Goal: Task Accomplishment & Management: Use online tool/utility

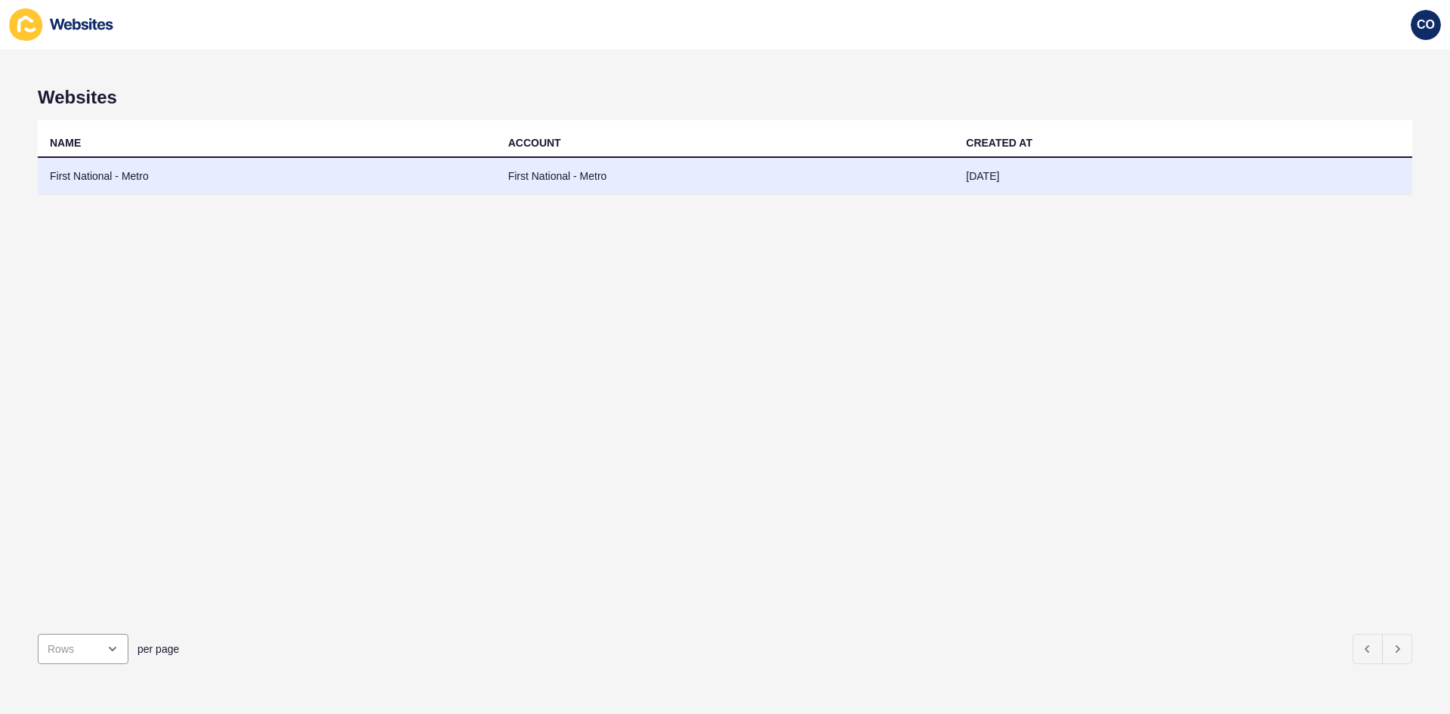
click at [113, 178] on td "First National - Metro" at bounding box center [267, 176] width 459 height 37
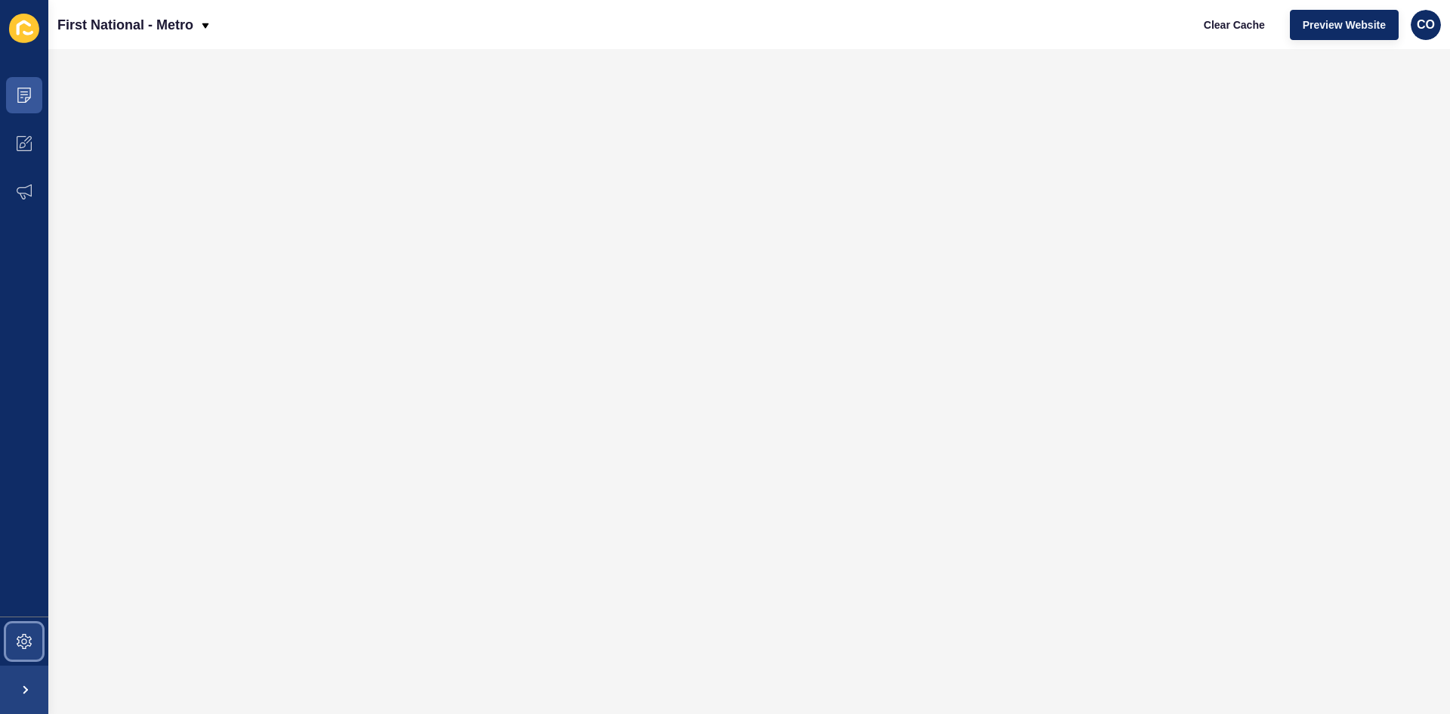
click at [32, 647] on span at bounding box center [24, 641] width 48 height 48
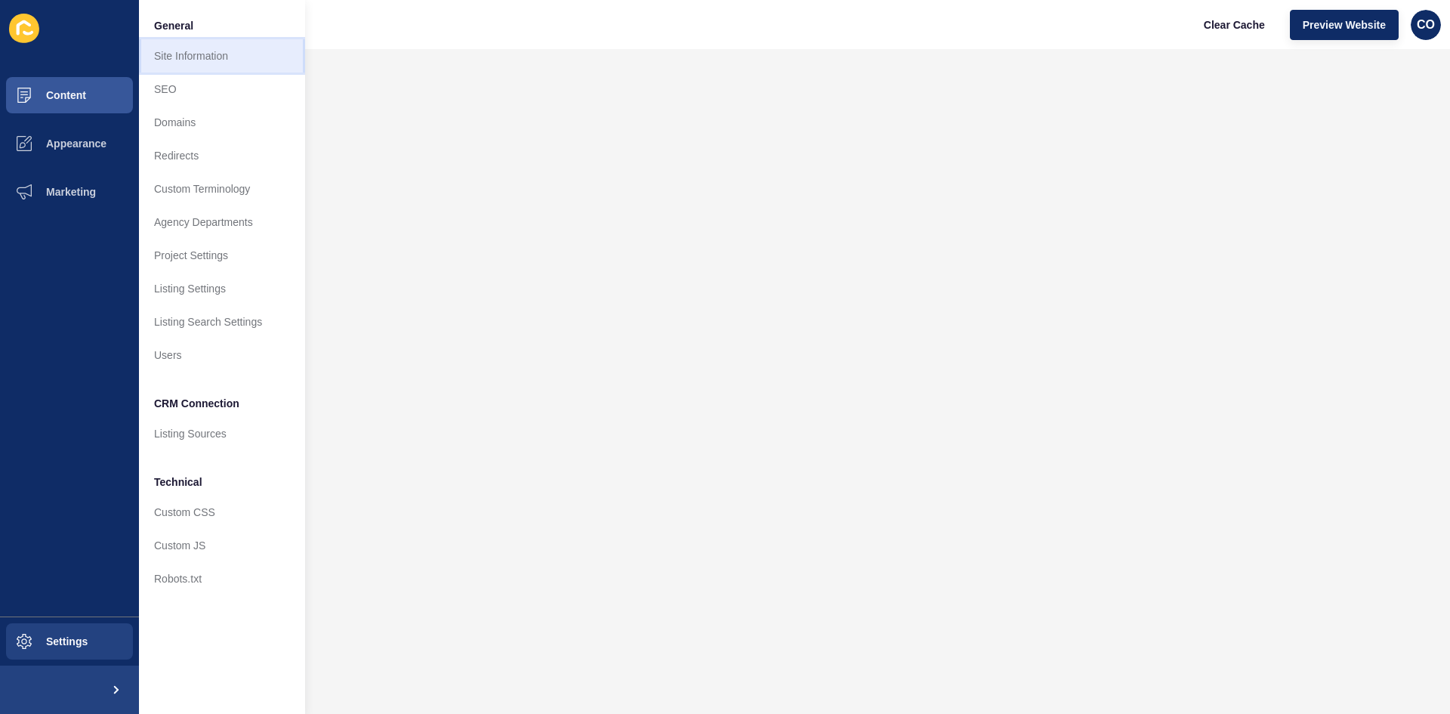
click at [221, 59] on link "Site Information" at bounding box center [222, 55] width 166 height 33
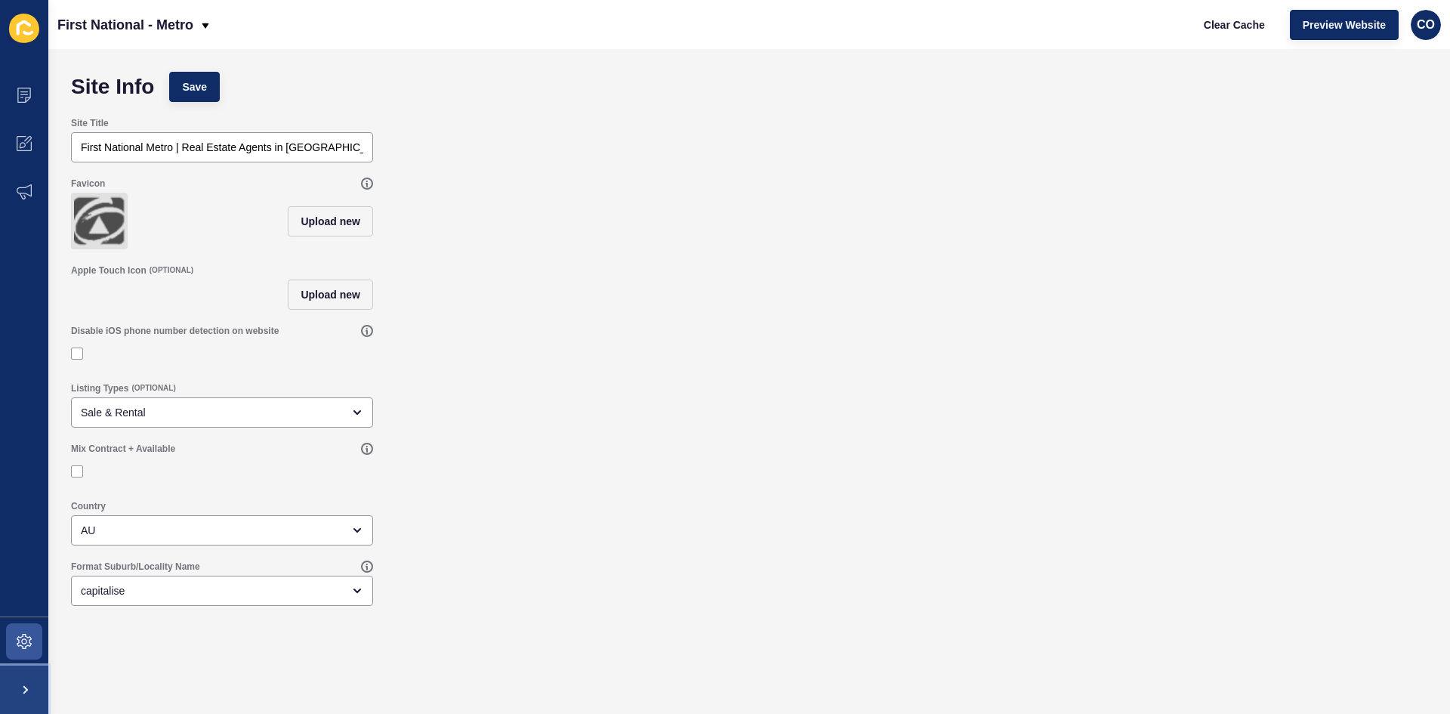
click at [31, 694] on span at bounding box center [24, 690] width 48 height 48
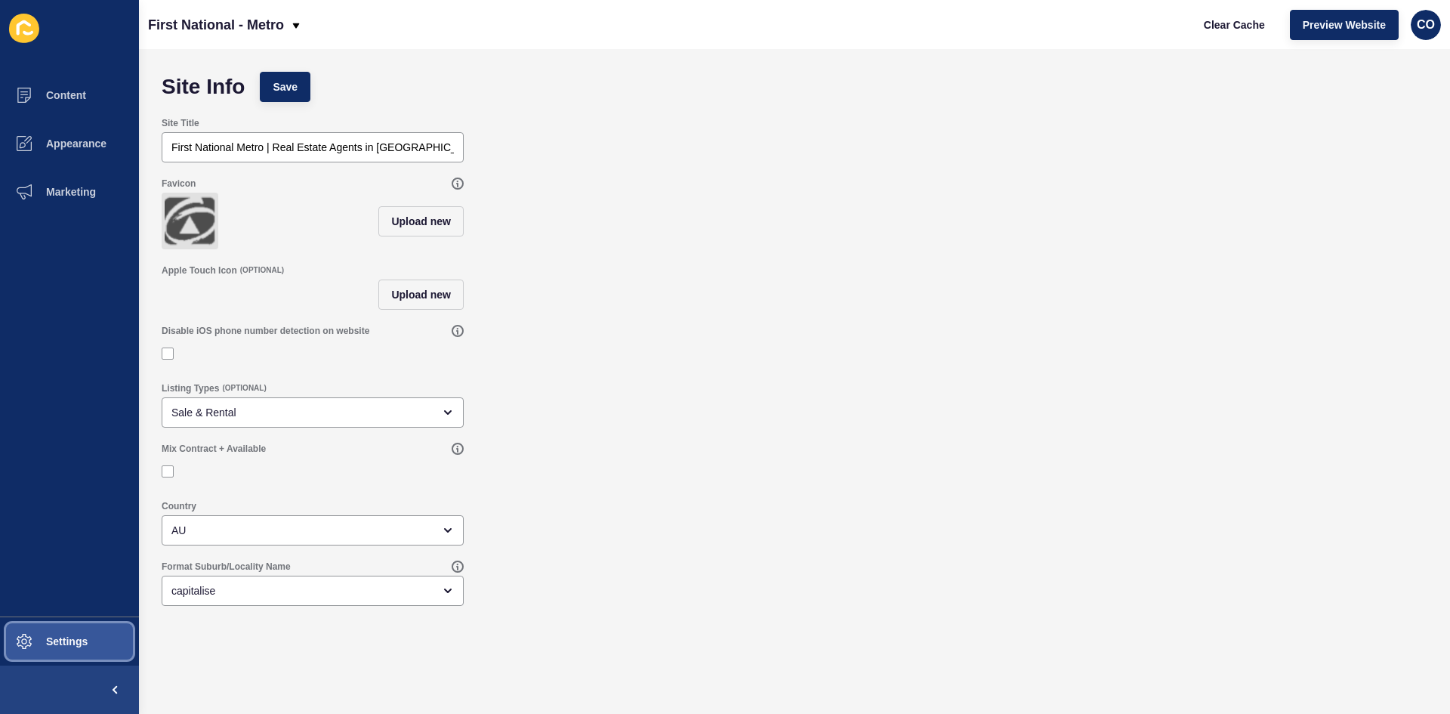
click at [55, 646] on span "Settings" at bounding box center [43, 641] width 90 height 12
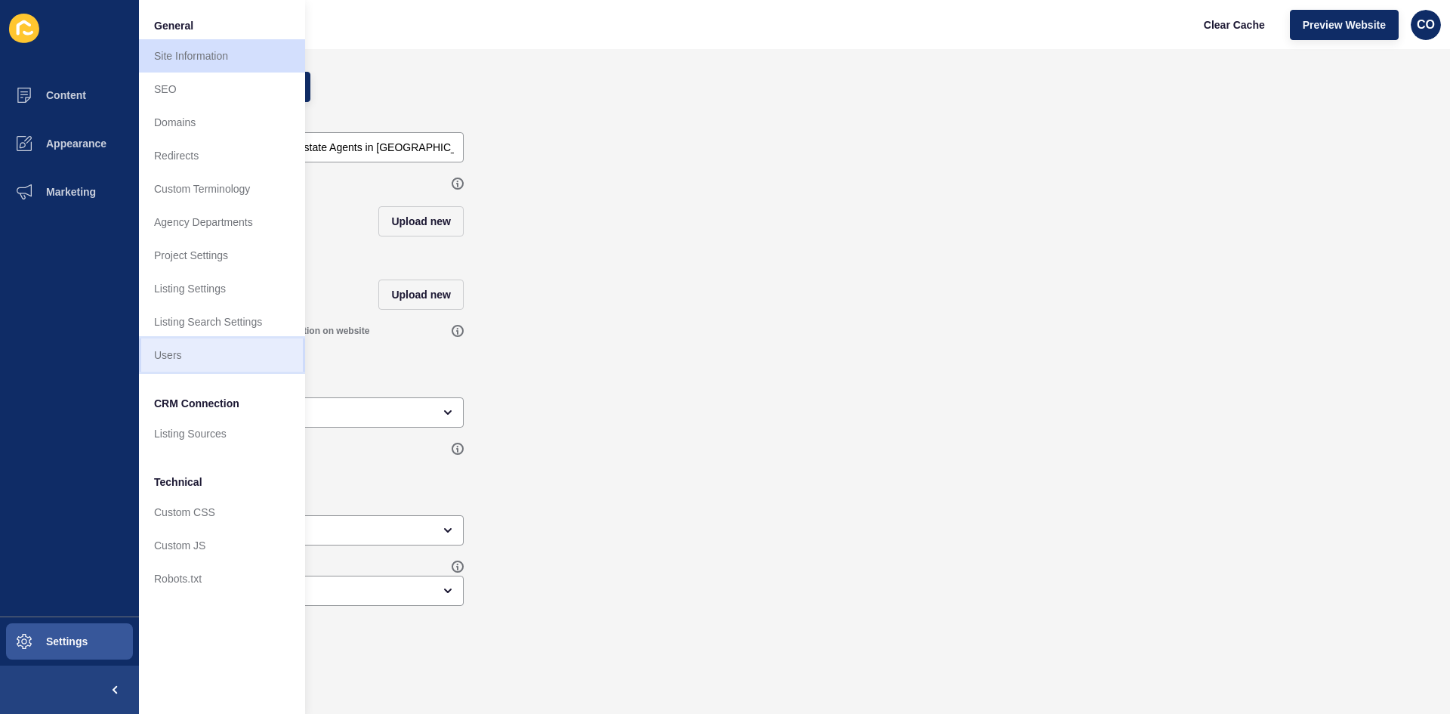
click at [213, 358] on link "Users" at bounding box center [222, 354] width 166 height 33
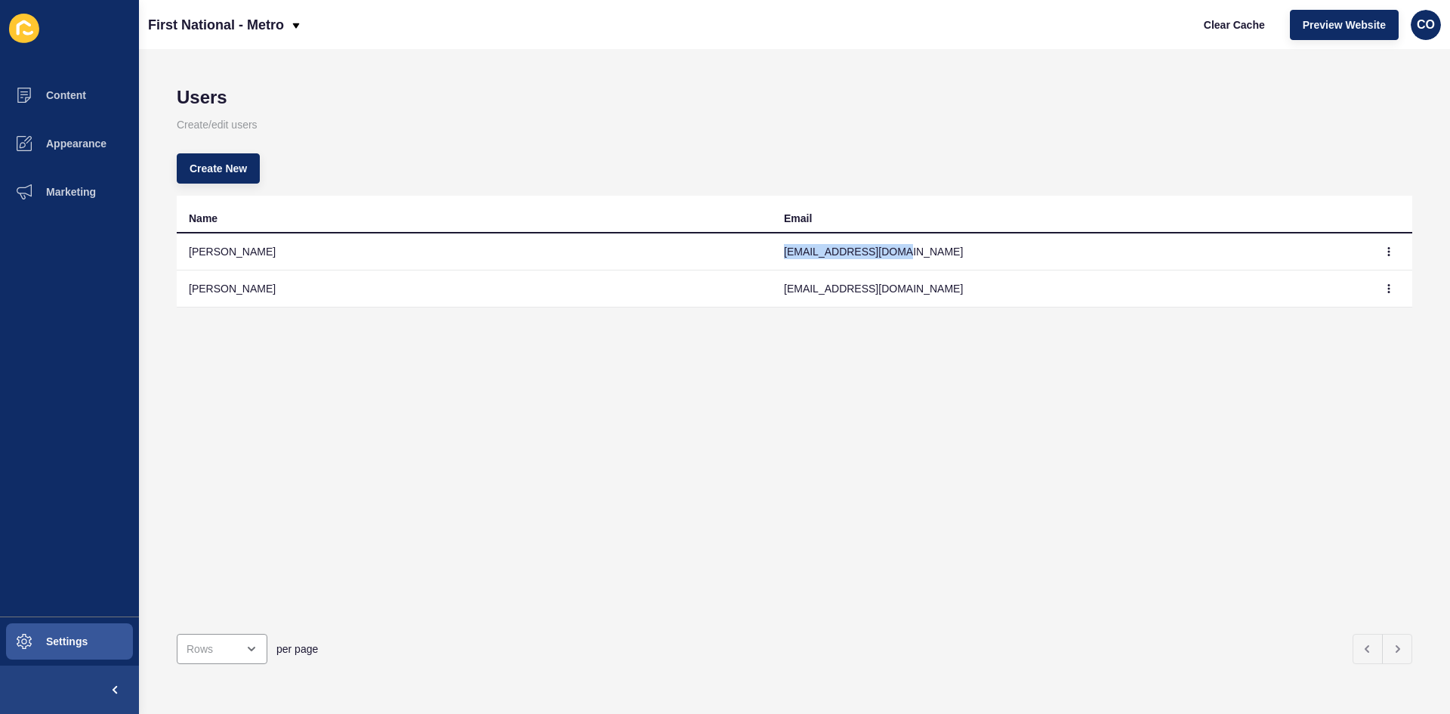
drag, startPoint x: 908, startPoint y: 251, endPoint x: 776, endPoint y: 249, distance: 132.2
click at [776, 249] on td "[EMAIL_ADDRESS][DOMAIN_NAME]" at bounding box center [1069, 251] width 595 height 37
copy td "[EMAIL_ADDRESS][DOMAIN_NAME]"
click at [82, 644] on span "Settings" at bounding box center [43, 641] width 90 height 12
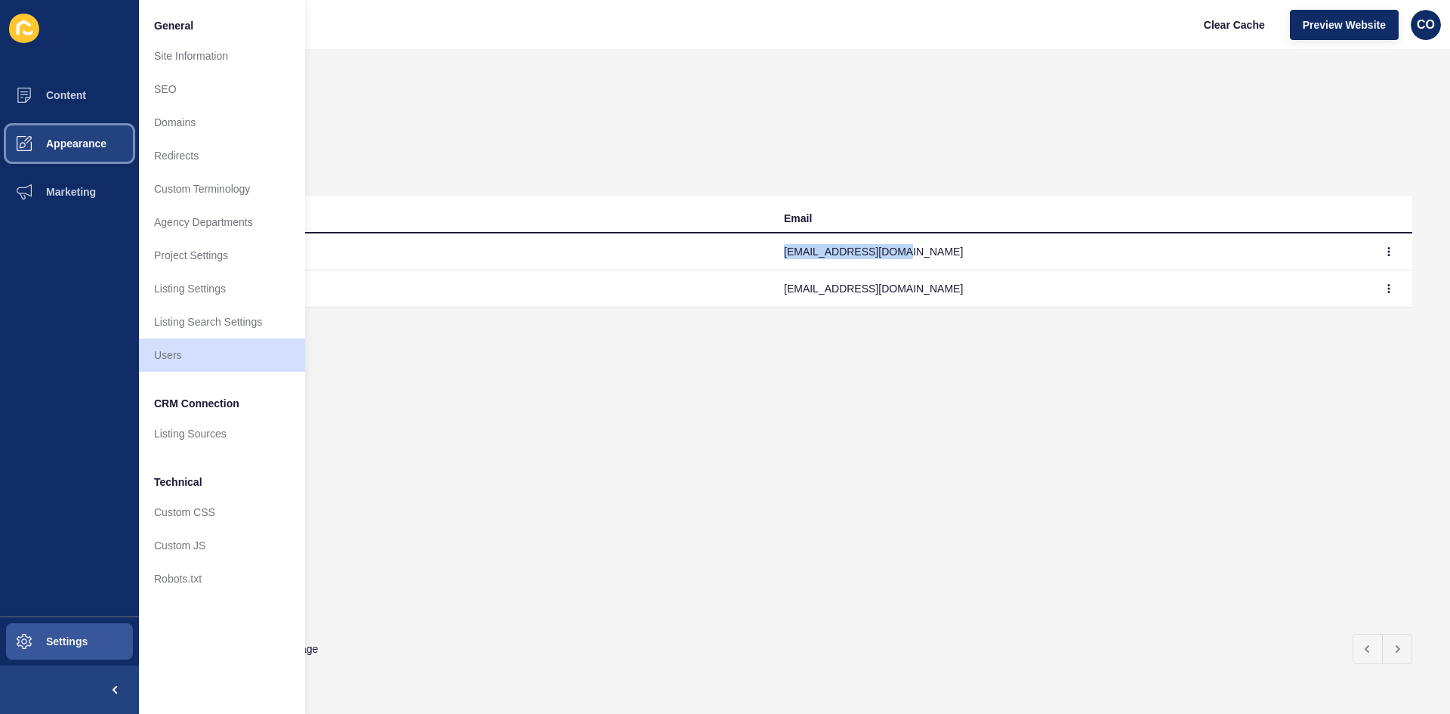
click at [97, 137] on span "Appearance" at bounding box center [52, 143] width 109 height 12
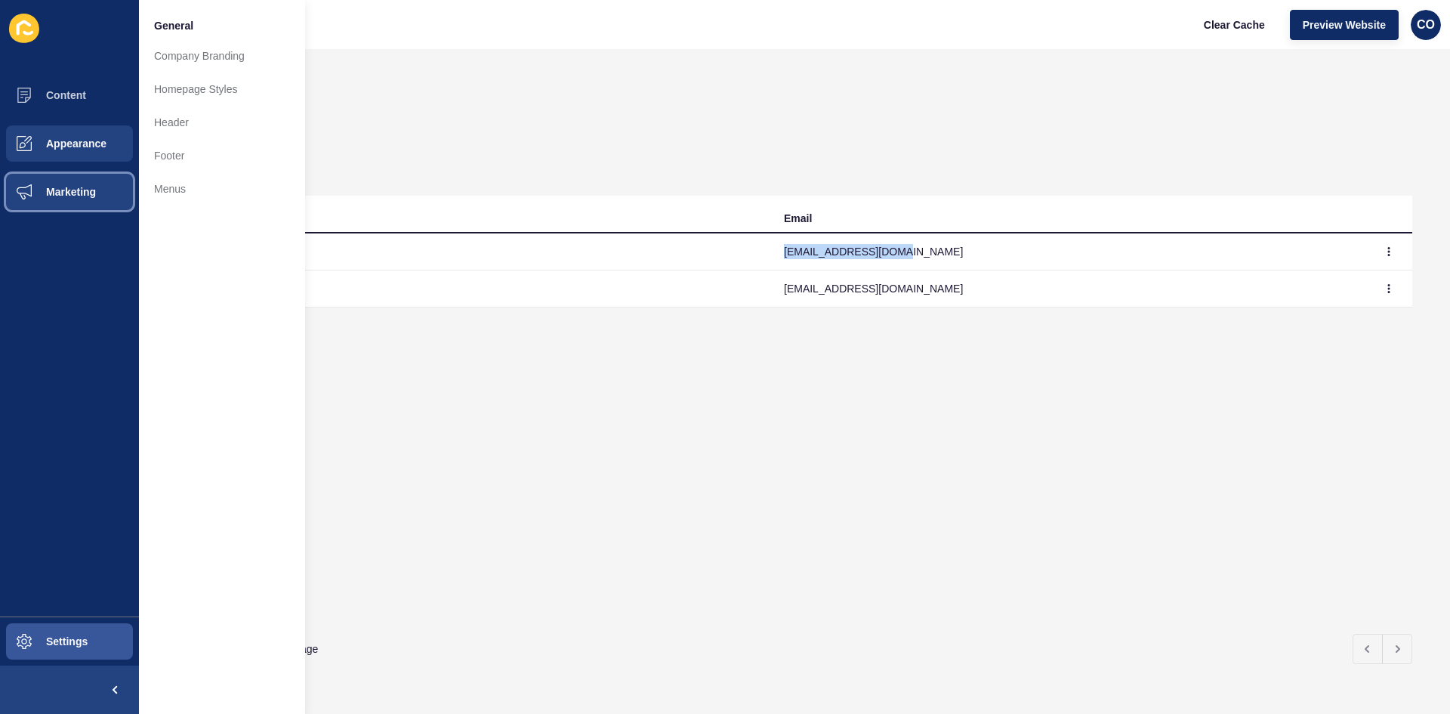
click at [116, 190] on button "Marketing" at bounding box center [69, 192] width 139 height 48
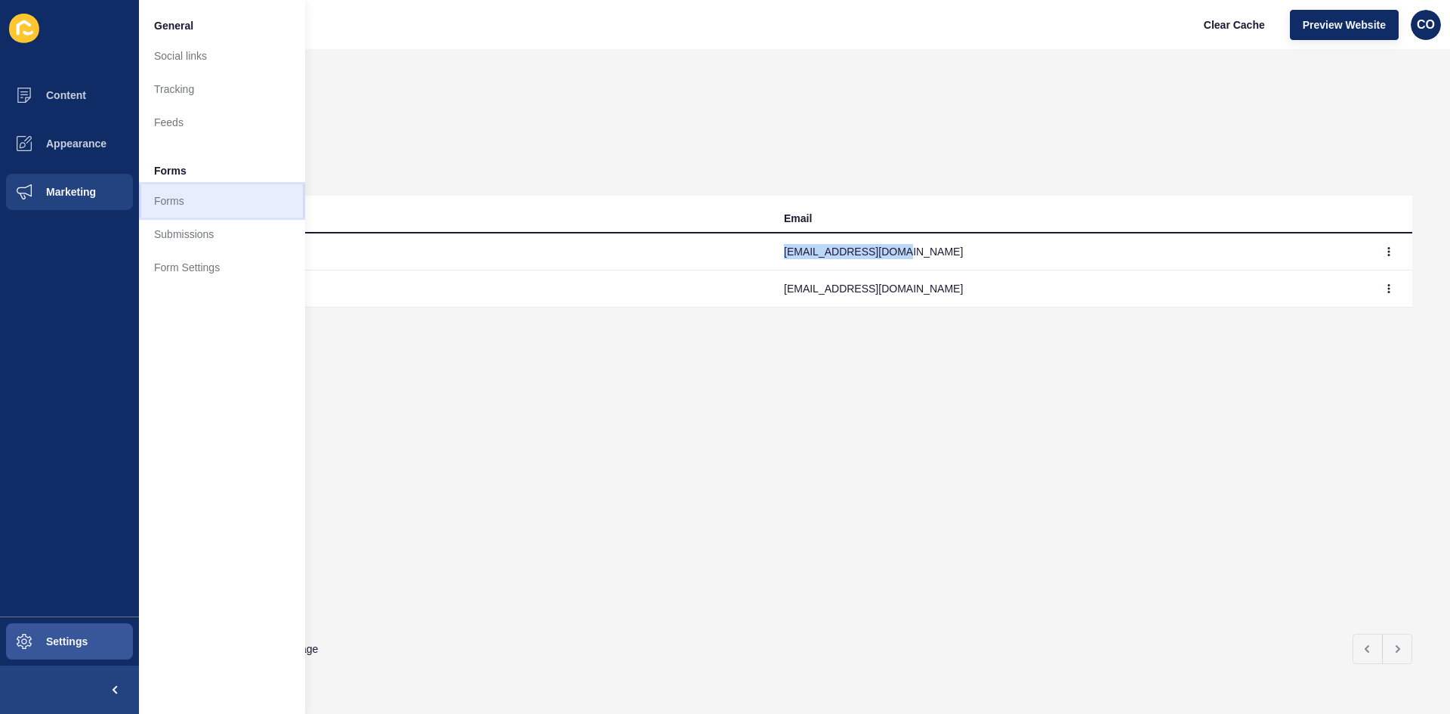
click at [190, 202] on link "Forms" at bounding box center [222, 200] width 166 height 33
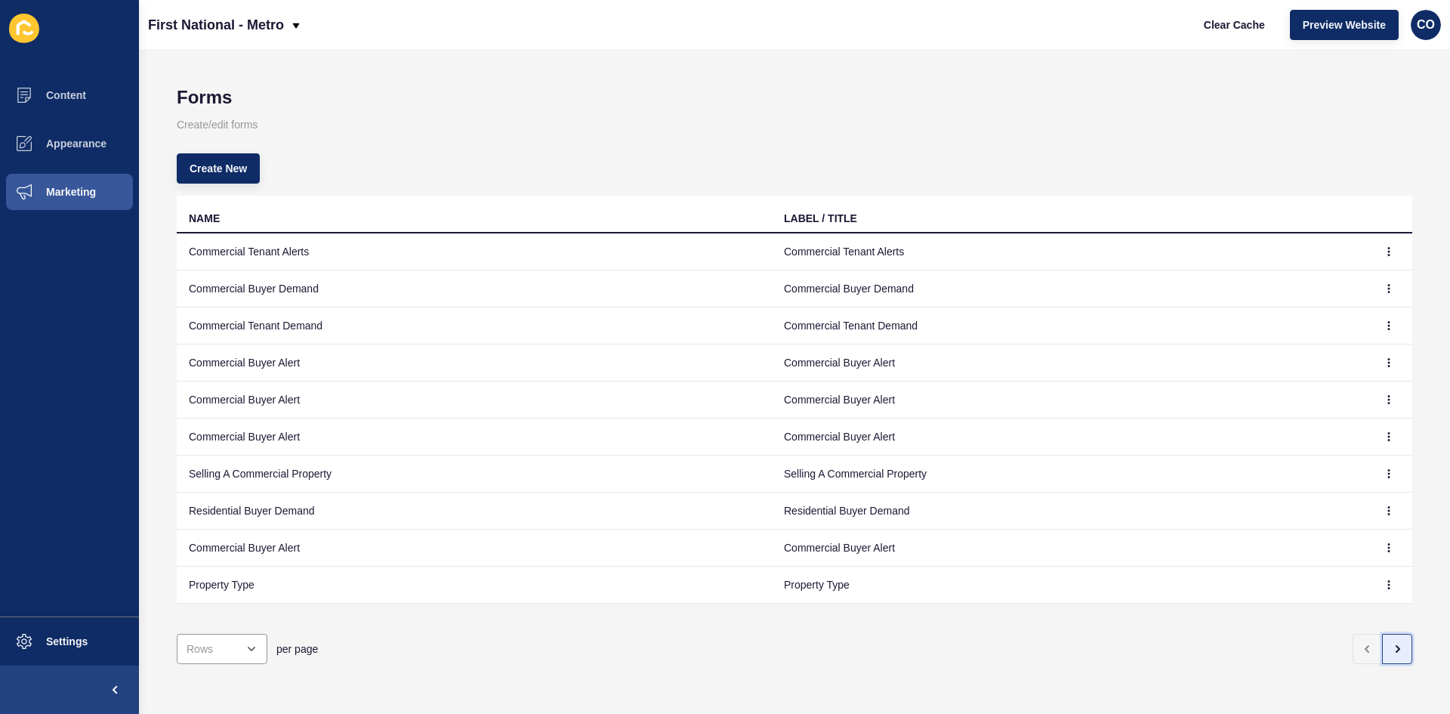
click at [1386, 644] on button "button" at bounding box center [1397, 649] width 30 height 30
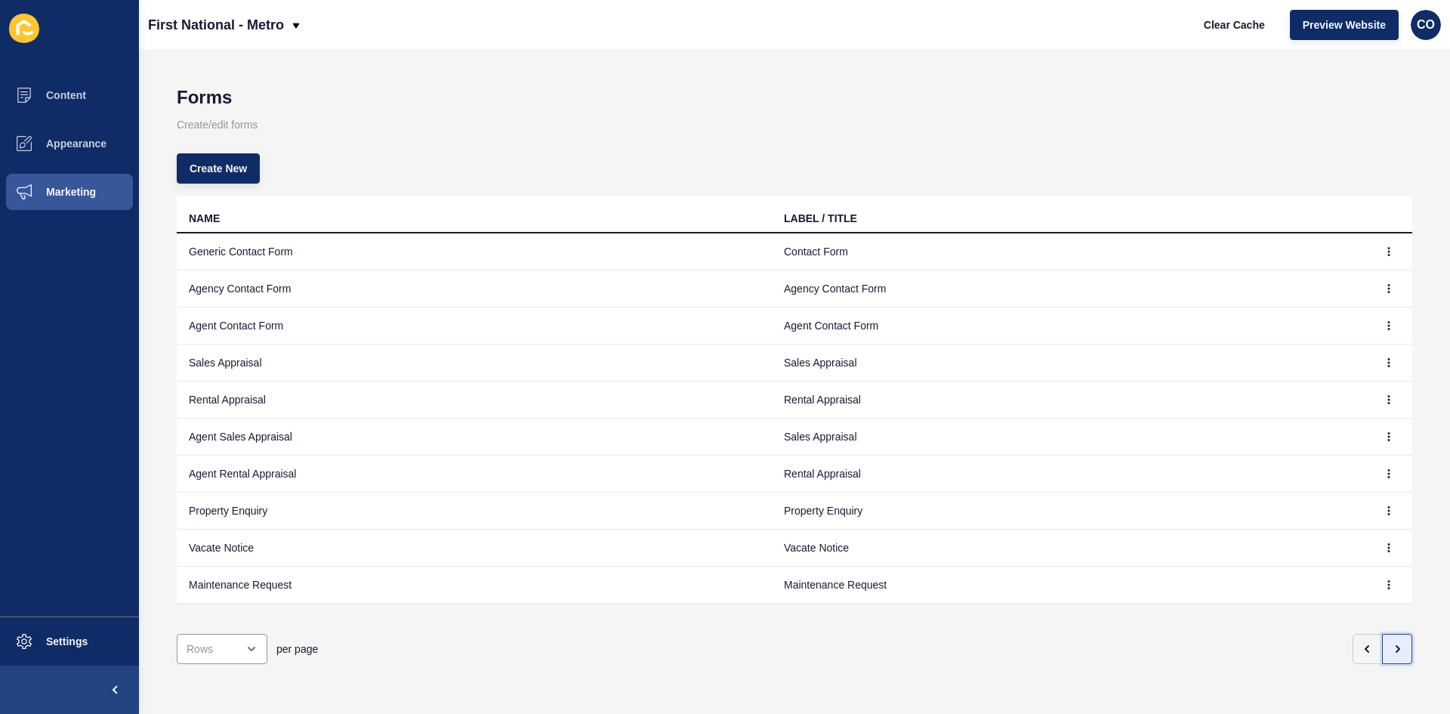
click at [1386, 644] on button "button" at bounding box center [1397, 649] width 30 height 30
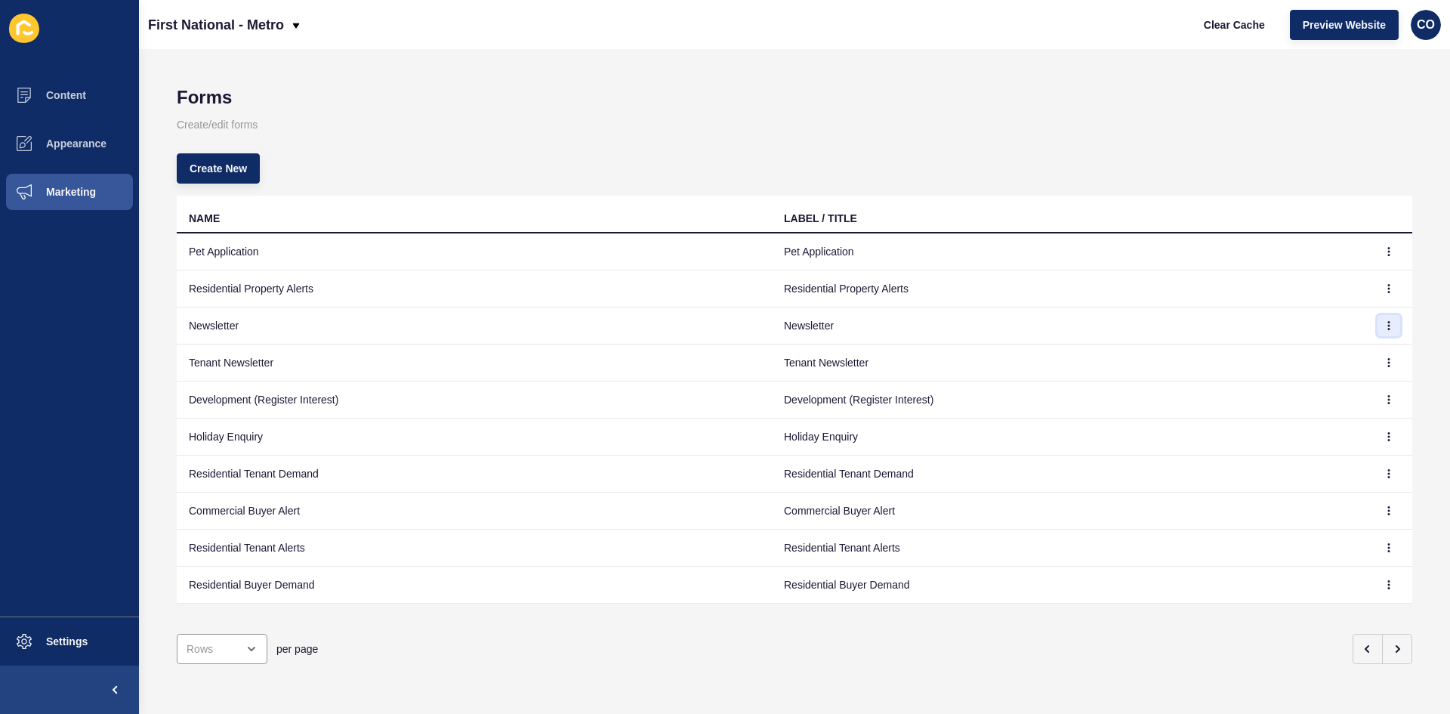
click at [1382, 330] on button "button" at bounding box center [1389, 325] width 23 height 21
click at [1302, 360] on link "Edit" at bounding box center [1337, 355] width 106 height 33
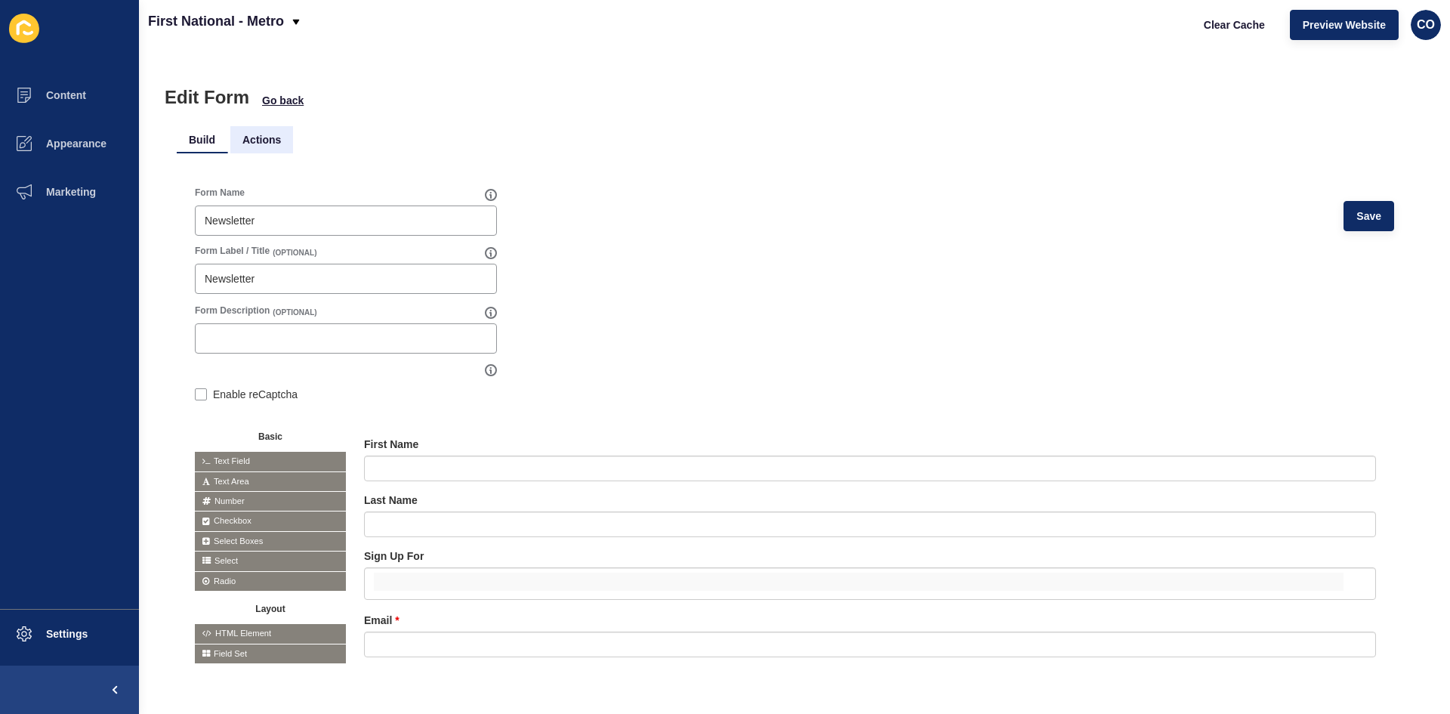
click at [258, 135] on li "Actions" at bounding box center [261, 139] width 63 height 27
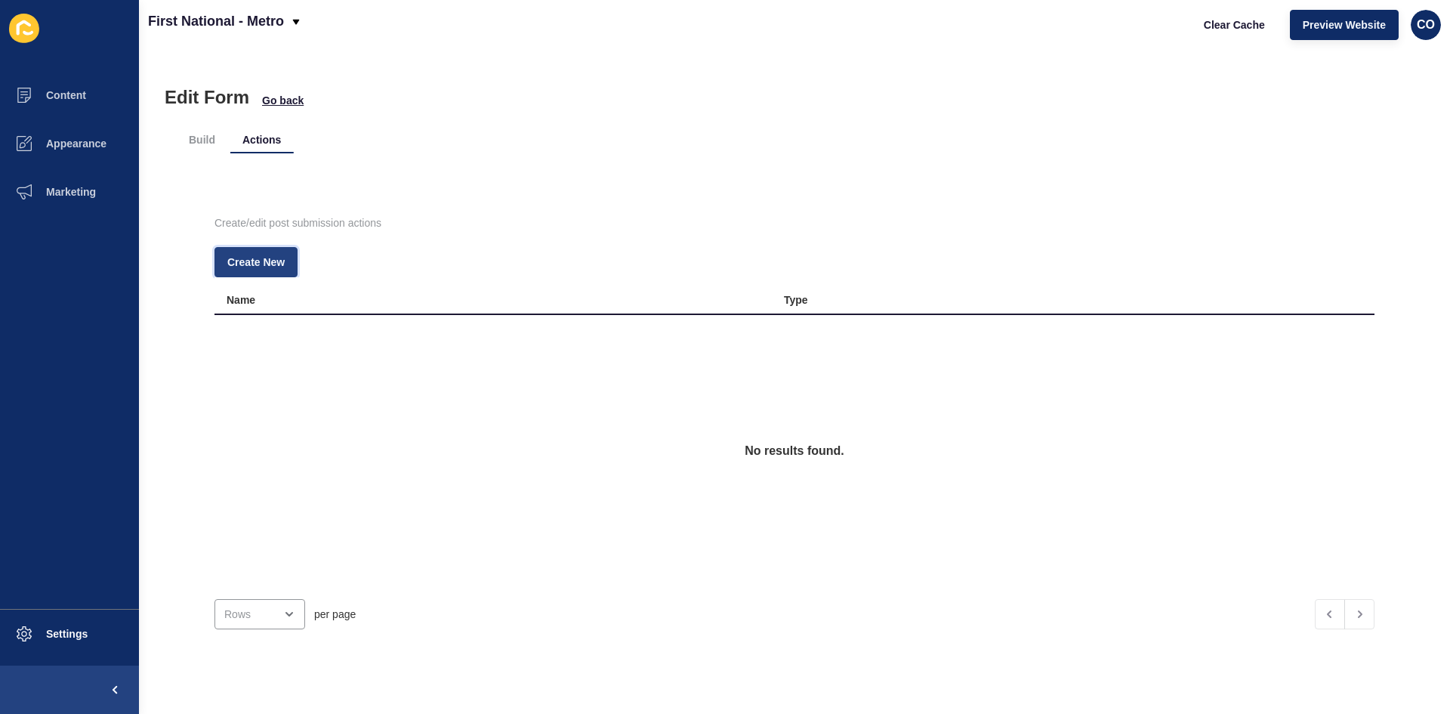
click at [277, 268] on span "Create New" at bounding box center [255, 262] width 57 height 15
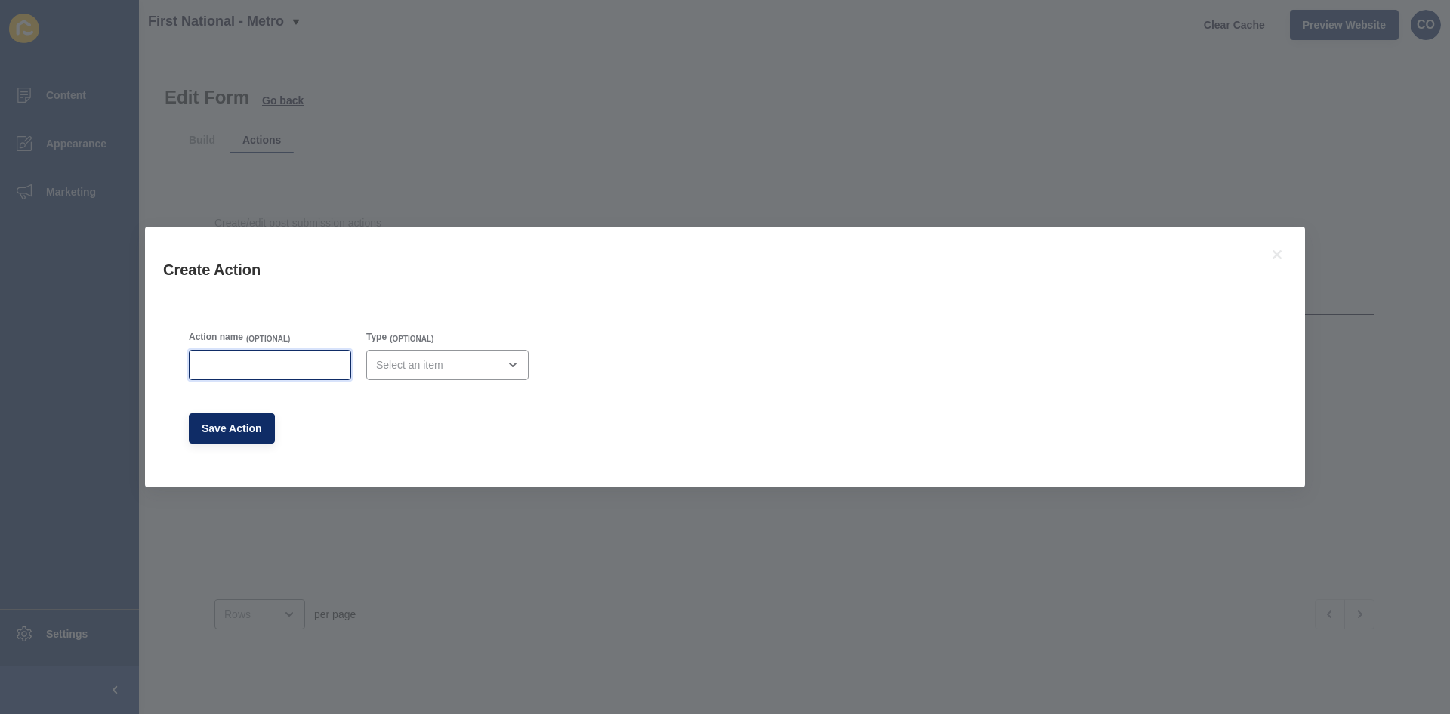
click at [273, 372] on input "Action name" at bounding box center [270, 364] width 143 height 15
type input "E"
type input "Admin Email"
click at [413, 366] on div "open menu" at bounding box center [437, 364] width 122 height 15
click at [450, 408] on span "Email" at bounding box center [442, 402] width 134 height 15
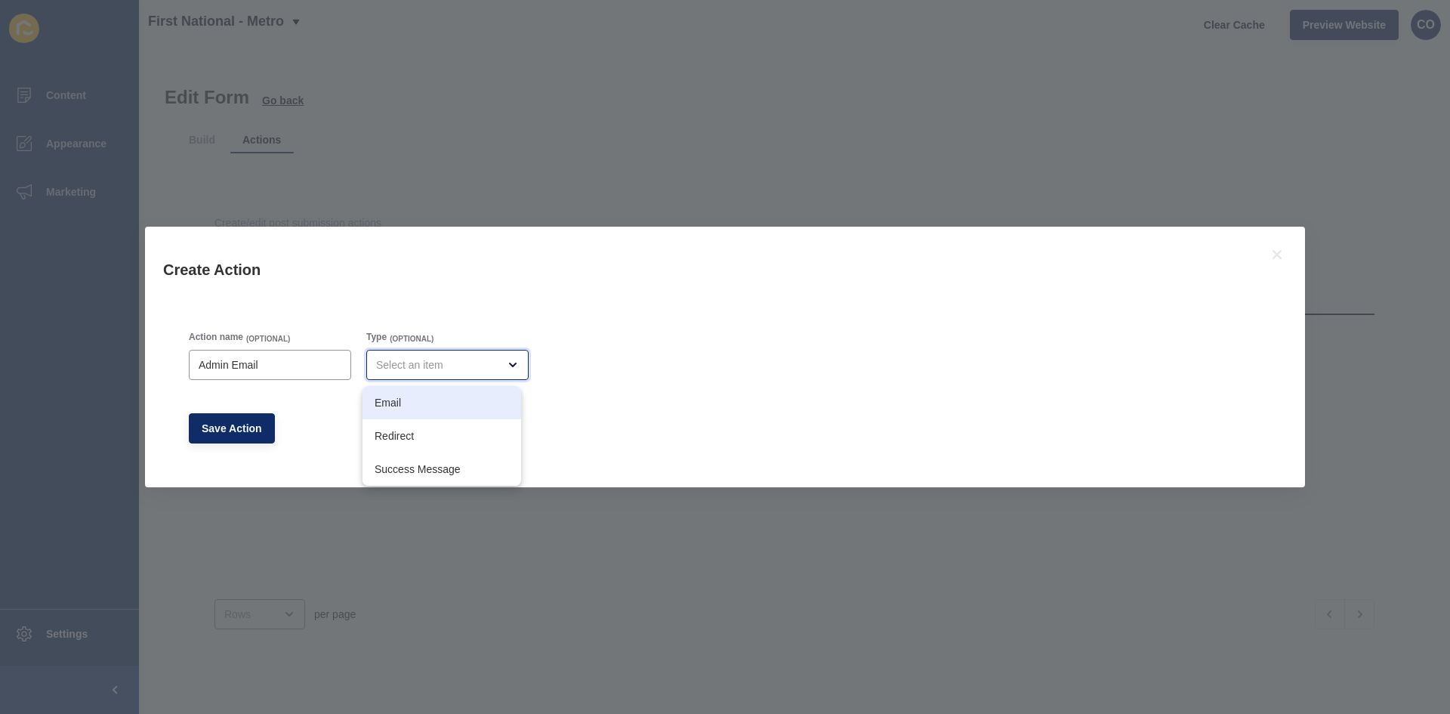
type input "Email"
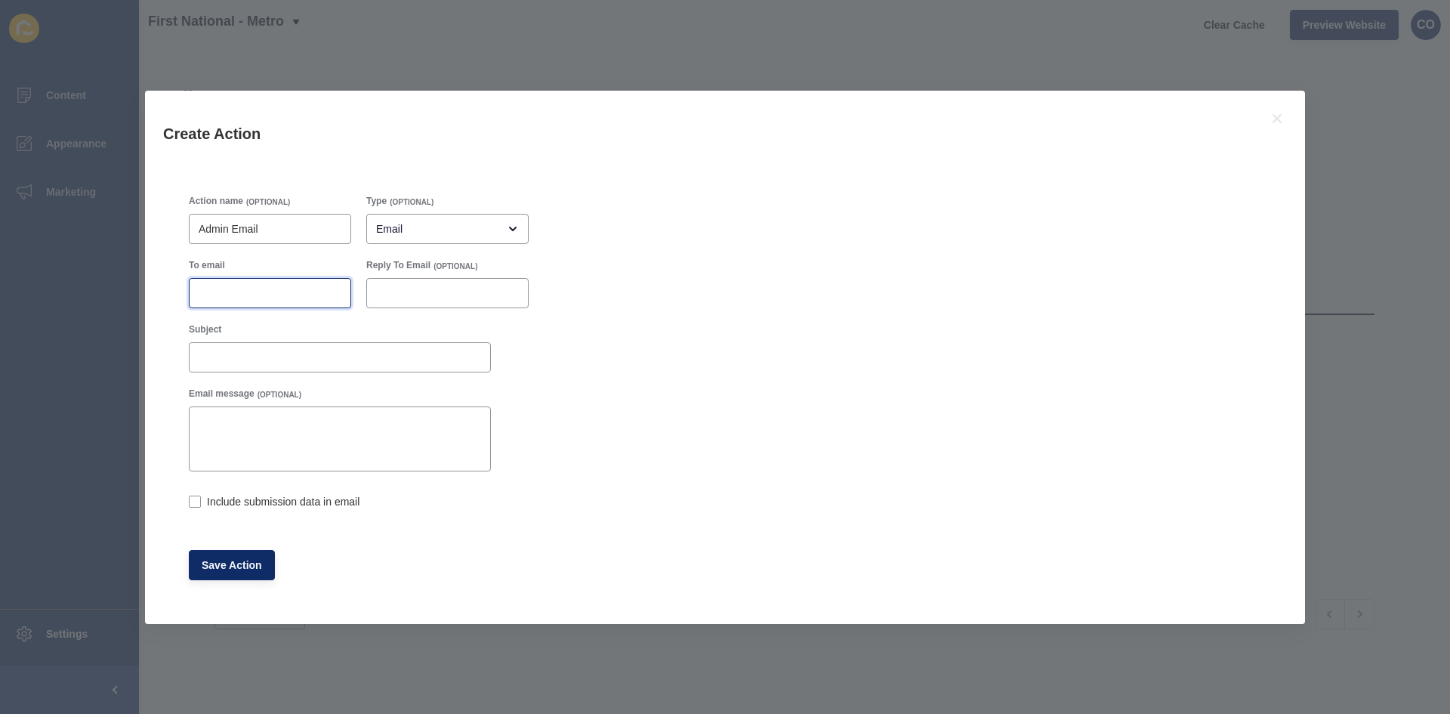
click at [231, 294] on input "To email" at bounding box center [270, 293] width 143 height 15
paste input "[EMAIL_ADDRESS][DOMAIN_NAME]"
type input "[EMAIL_ADDRESS][DOMAIN_NAME]"
click at [199, 504] on label at bounding box center [195, 502] width 12 height 12
click at [199, 504] on input "Include submission data in email" at bounding box center [194, 503] width 10 height 10
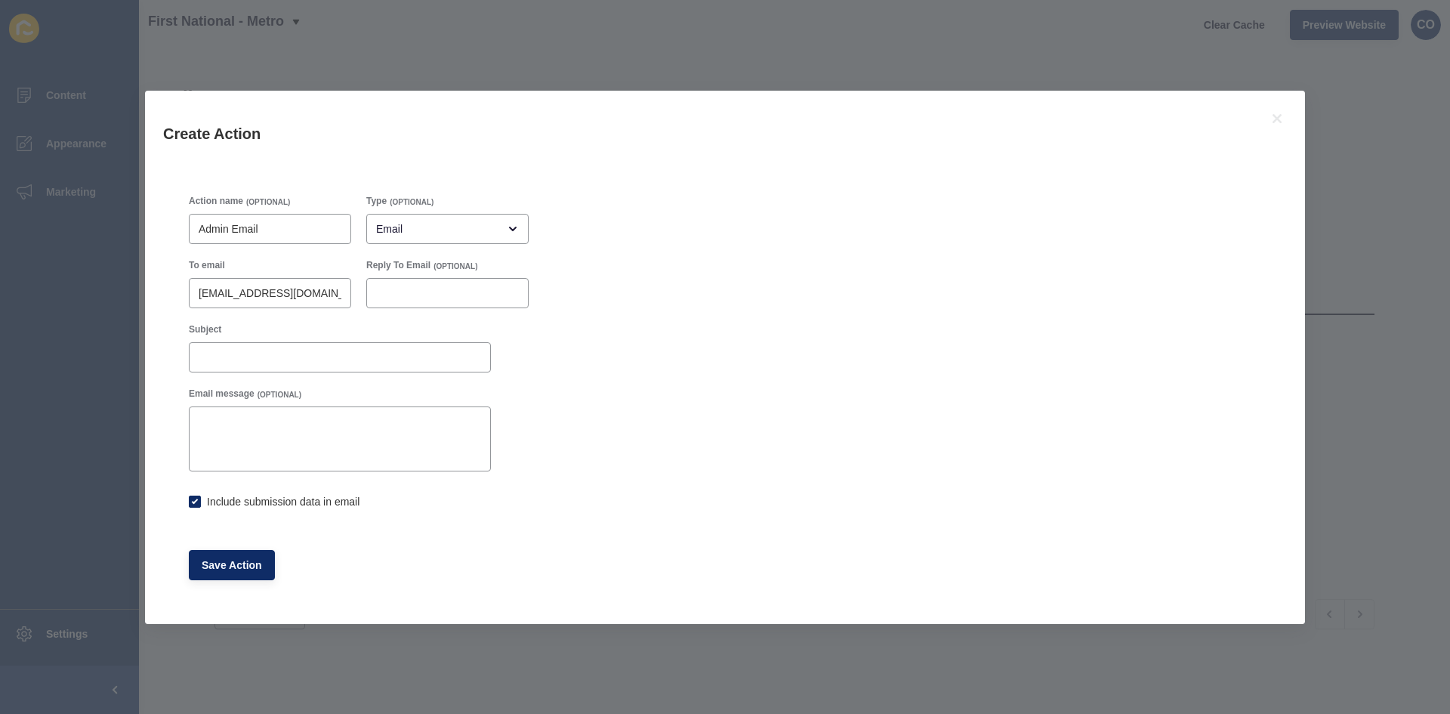
checkbox input "true"
click at [232, 563] on span "Save Action" at bounding box center [232, 565] width 60 height 15
